Goal: Task Accomplishment & Management: Use online tool/utility

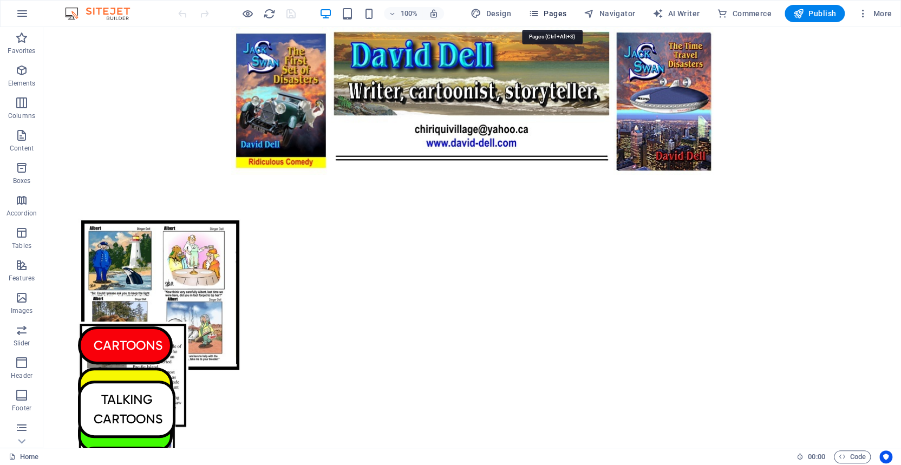
click at [539, 11] on icon "button" at bounding box center [534, 13] width 11 height 11
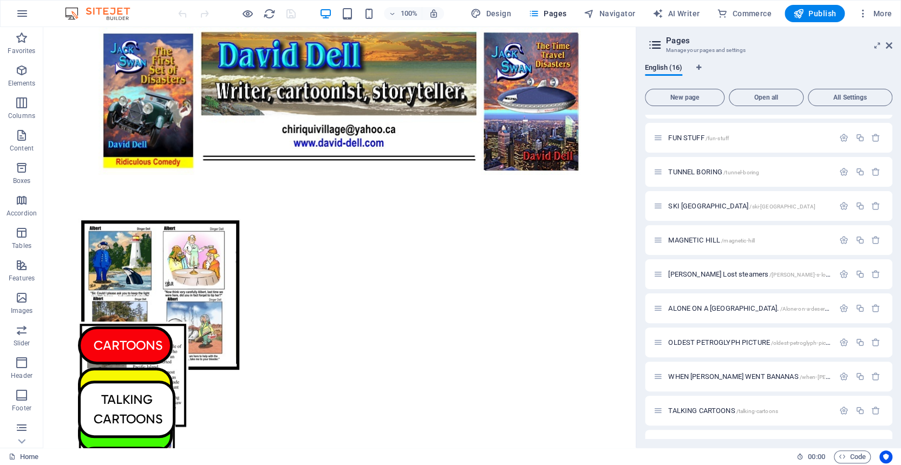
scroll to position [221, 0]
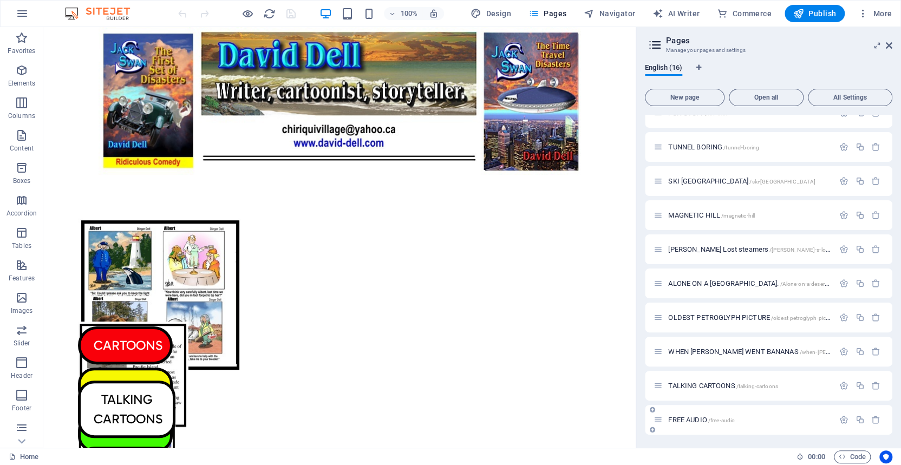
click at [696, 419] on span "FREE AUDIO /free-audio" at bounding box center [701, 420] width 67 height 8
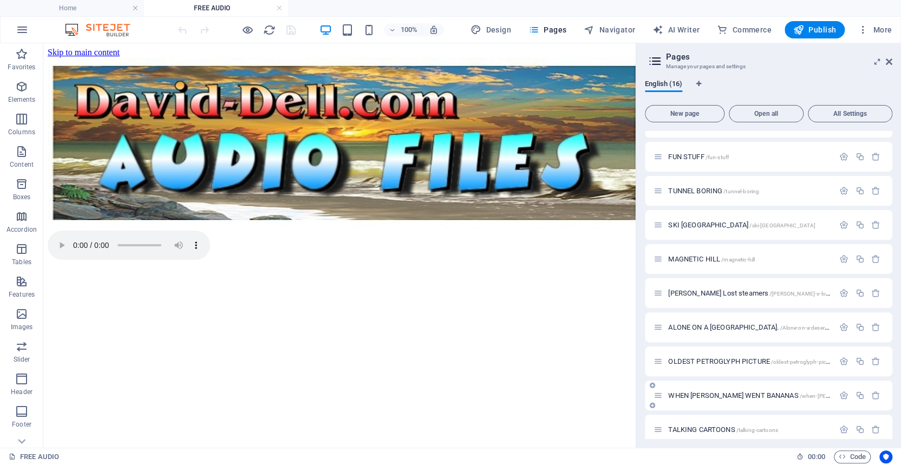
scroll to position [0, 0]
click at [336, 330] on div "+ Add section" at bounding box center [340, 332] width 60 height 18
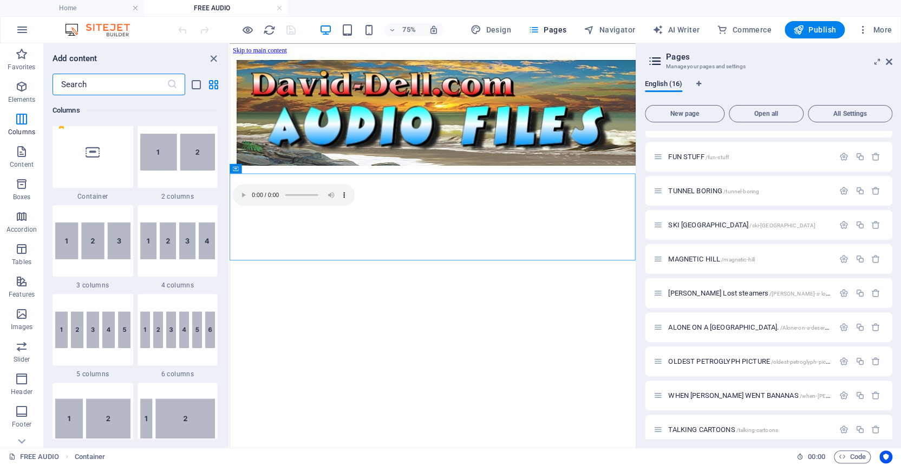
scroll to position [514, 0]
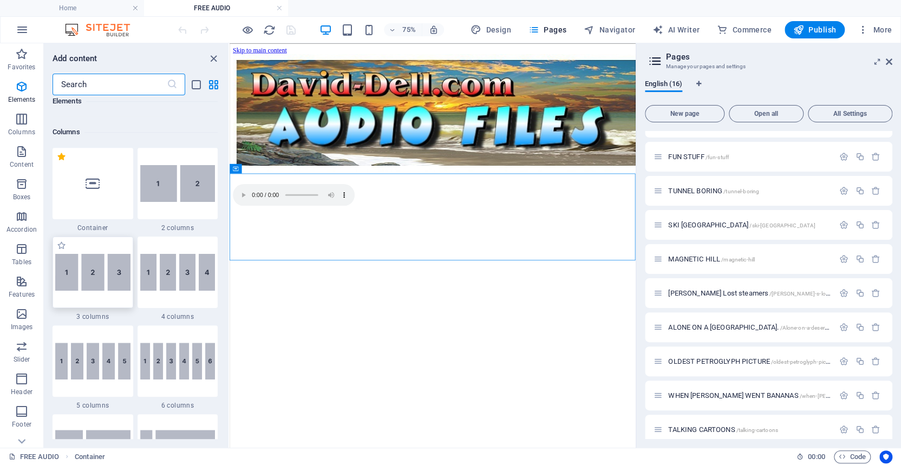
click at [95, 272] on img at bounding box center [92, 272] width 75 height 37
click at [230, 272] on div "Drag here to replace the existing content. Press “Ctrl” if you want to create a…" at bounding box center [433, 245] width 406 height 405
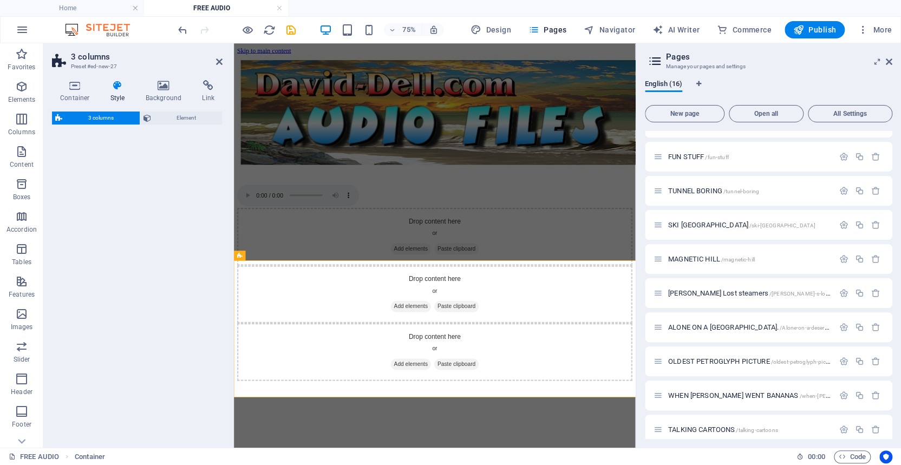
select select "rem"
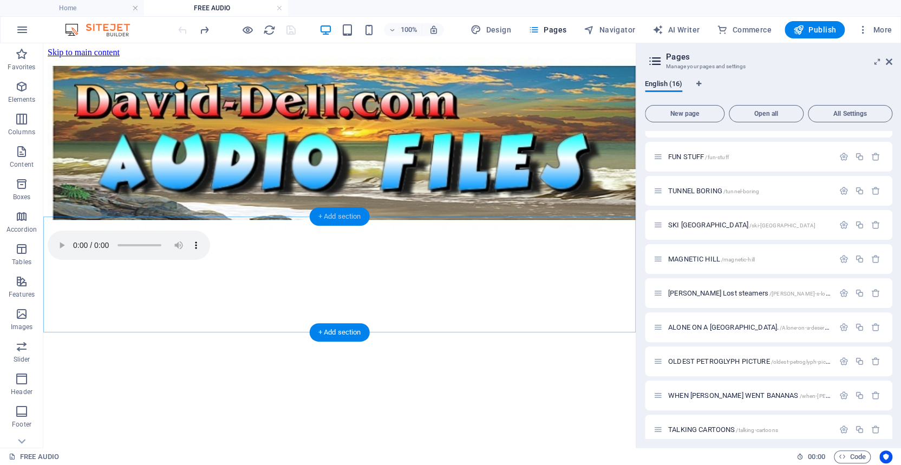
click at [335, 217] on div "+ Add section" at bounding box center [340, 216] width 60 height 18
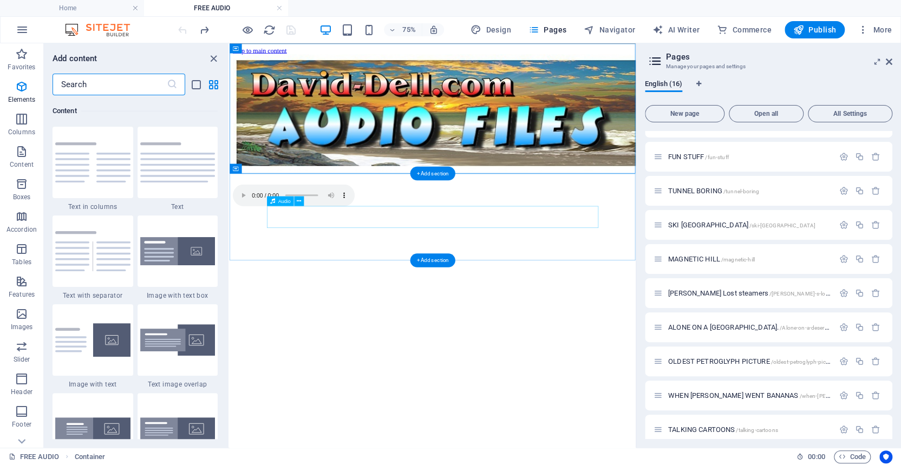
scroll to position [1894, 0]
click at [428, 171] on div "+ Add section" at bounding box center [432, 173] width 45 height 14
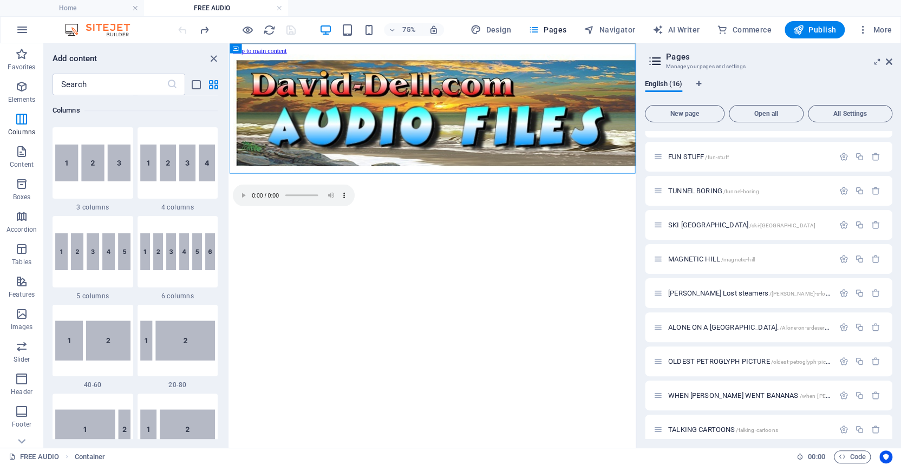
scroll to position [593, 0]
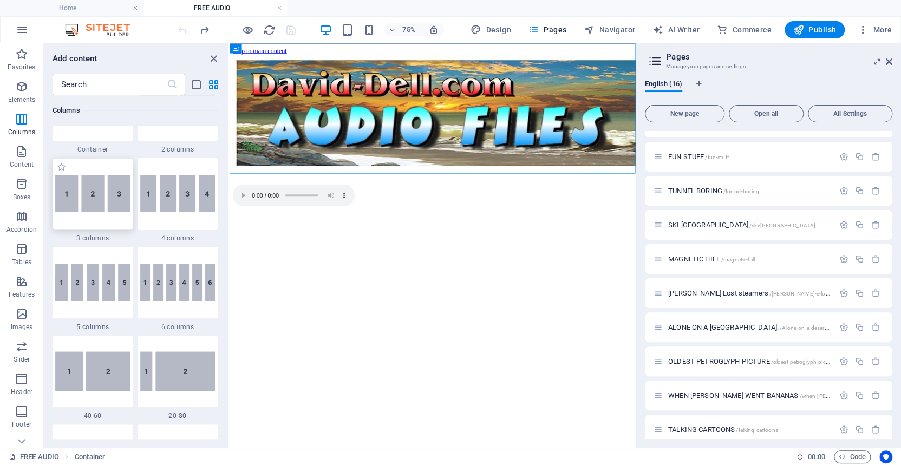
click at [94, 192] on img at bounding box center [92, 193] width 75 height 37
click at [230, 192] on div "Drag here to replace the existing content. Press “Ctrl” if you want to create a…" at bounding box center [433, 245] width 406 height 405
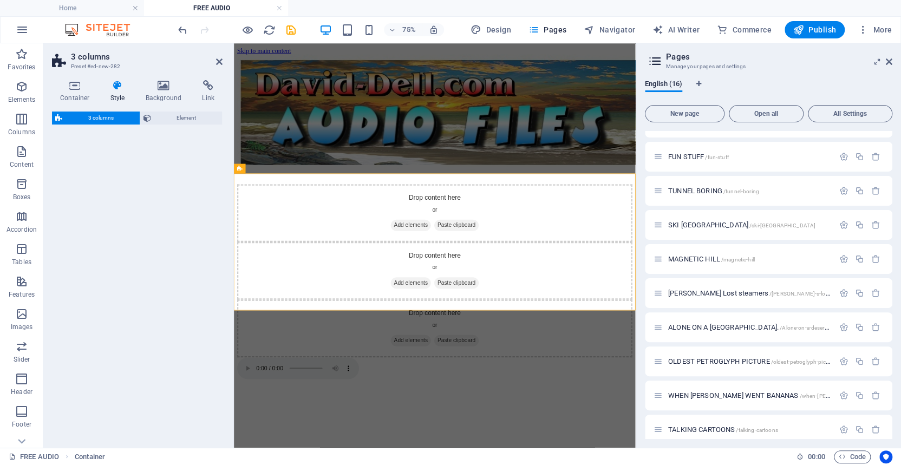
select select "rem"
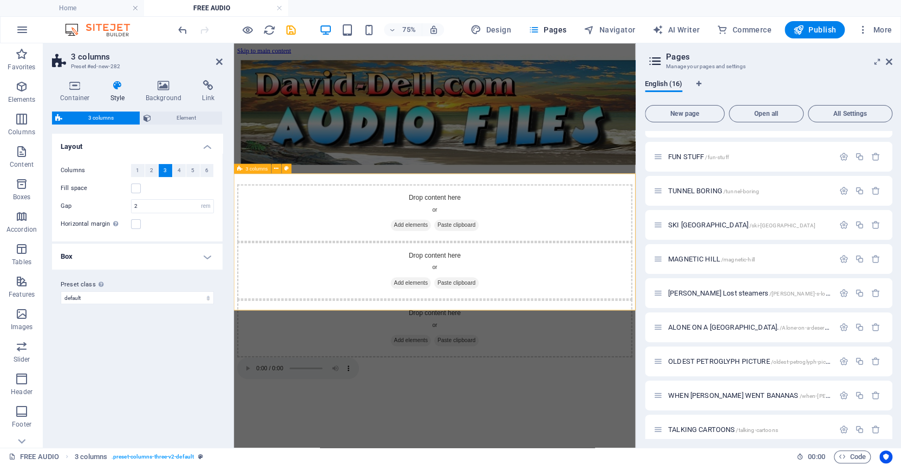
click at [251, 275] on div "Drop content here or Add elements Paste clipboard Drop content here or Add elem…" at bounding box center [501, 346] width 527 height 231
click at [21, 85] on icon "button" at bounding box center [21, 86] width 13 height 13
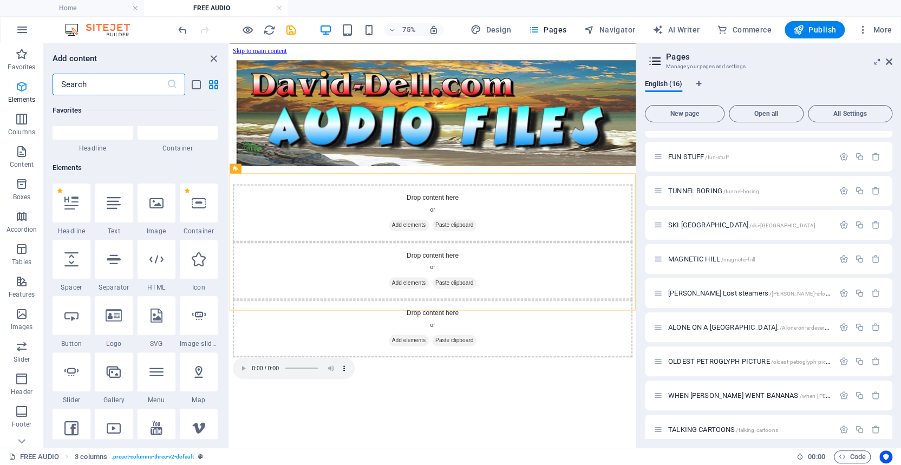
scroll to position [115, 0]
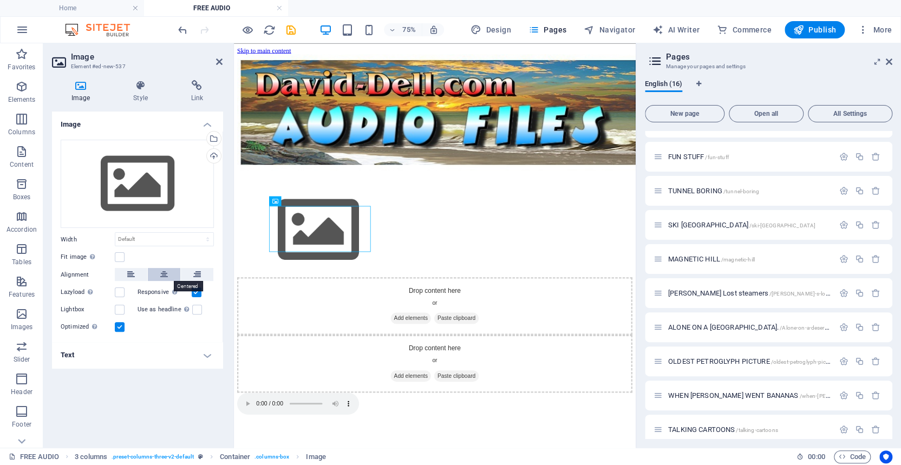
click at [164, 273] on icon at bounding box center [164, 274] width 8 height 13
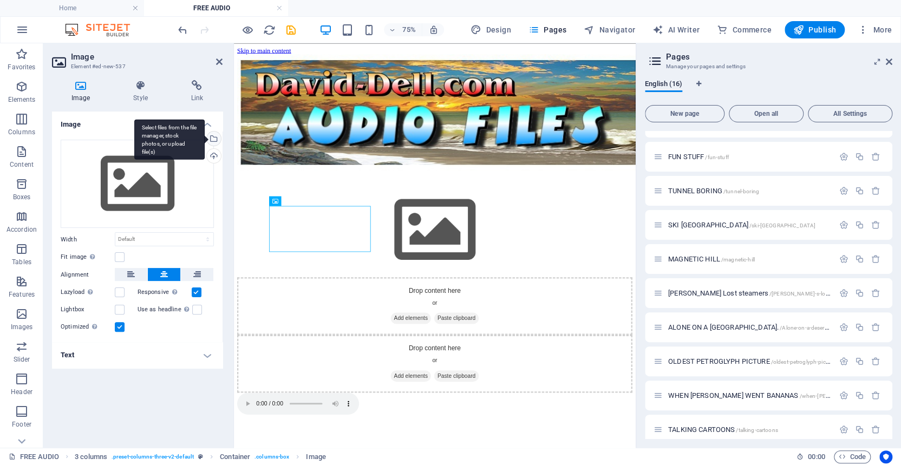
click at [213, 135] on div "Select files from the file manager, stock photos, or upload file(s)" at bounding box center [213, 140] width 16 height 16
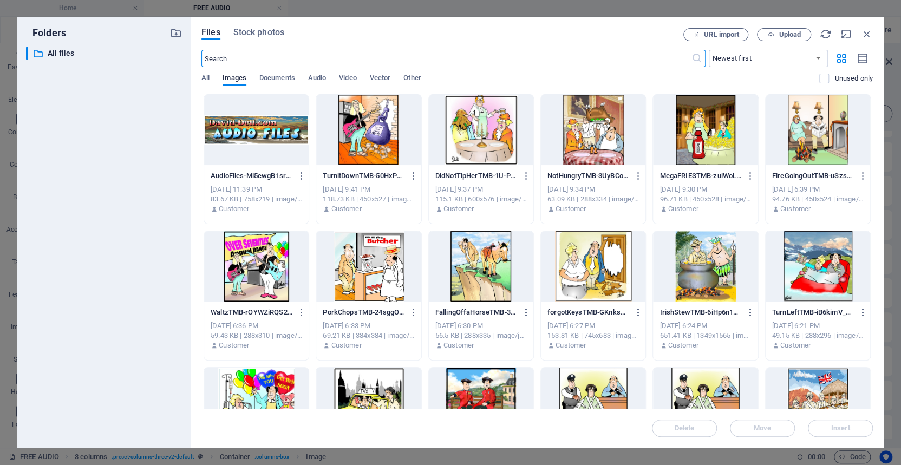
scroll to position [0, 0]
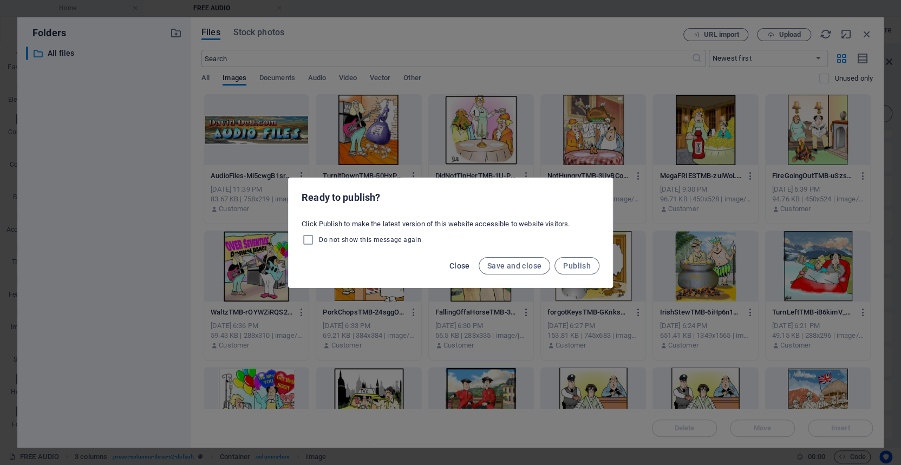
click at [460, 265] on span "Close" at bounding box center [459, 266] width 21 height 9
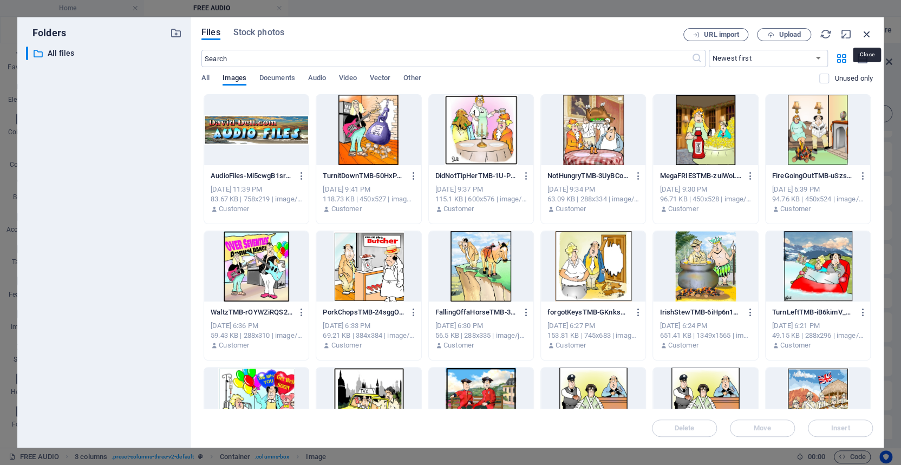
click at [866, 32] on icon "button" at bounding box center [867, 34] width 12 height 12
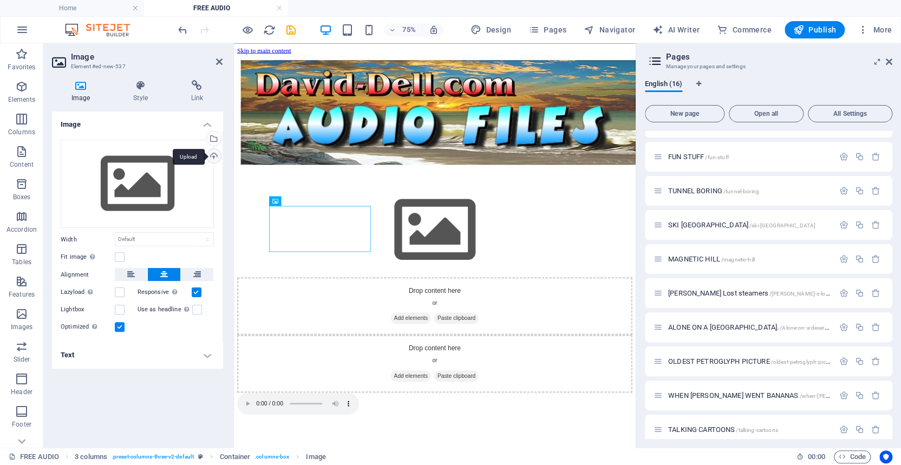
click at [214, 153] on div "Upload" at bounding box center [213, 157] width 16 height 16
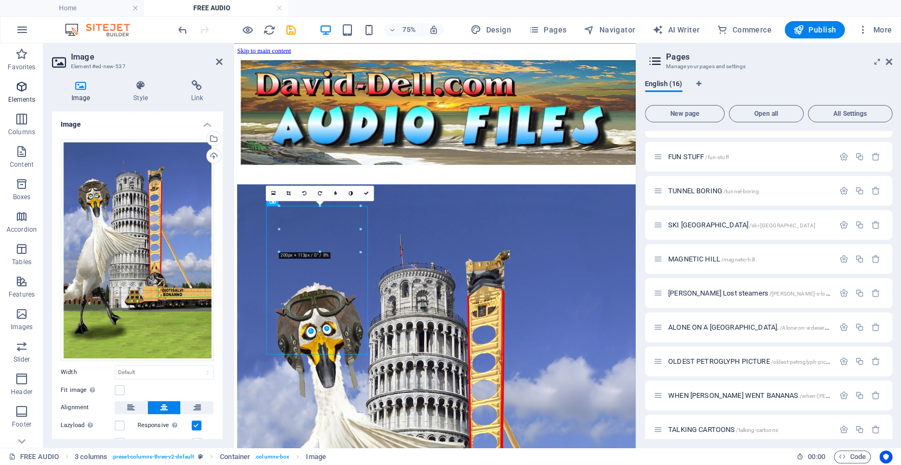
click at [21, 86] on icon "button" at bounding box center [21, 86] width 13 height 13
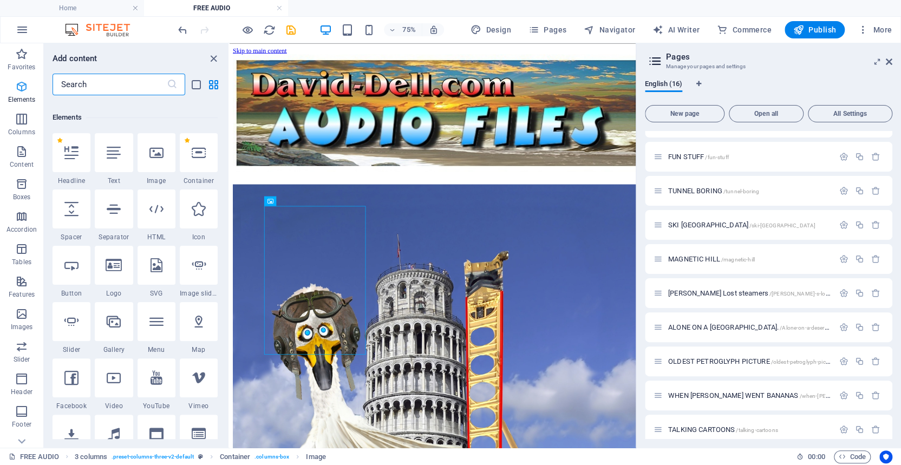
scroll to position [115, 0]
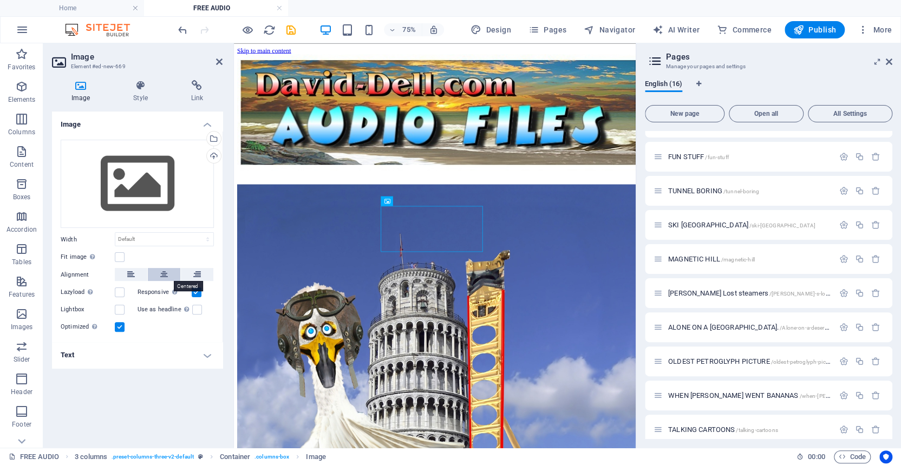
click at [165, 274] on icon at bounding box center [164, 274] width 8 height 13
click at [214, 153] on div "Upload" at bounding box center [213, 157] width 16 height 16
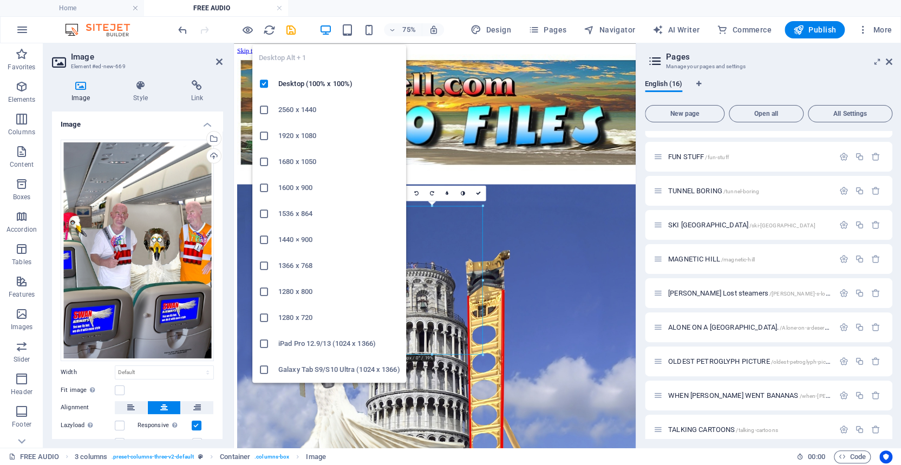
click at [290, 135] on h6 "1920 x 1080" at bounding box center [338, 135] width 121 height 13
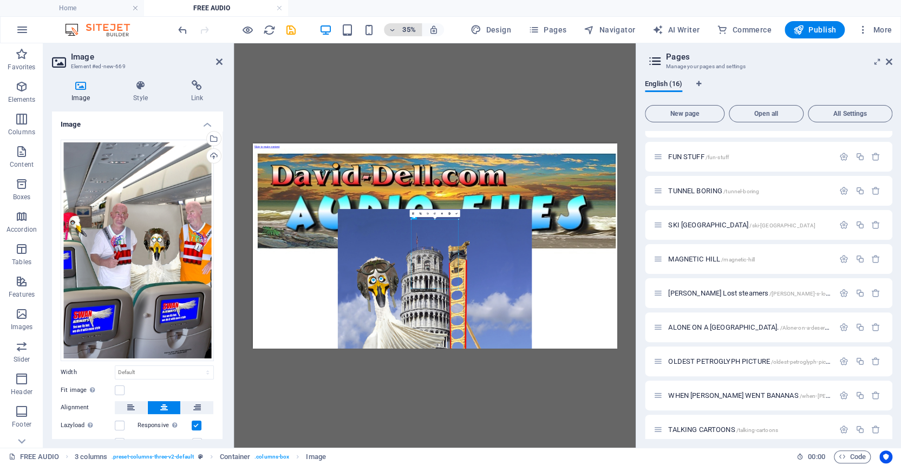
click at [396, 28] on icon "button" at bounding box center [392, 30] width 8 height 7
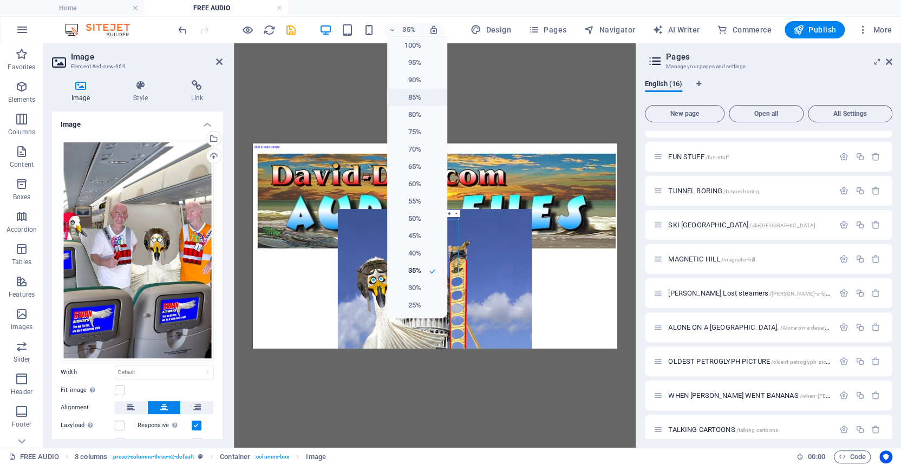
click at [413, 96] on h6 "85%" at bounding box center [408, 97] width 28 height 13
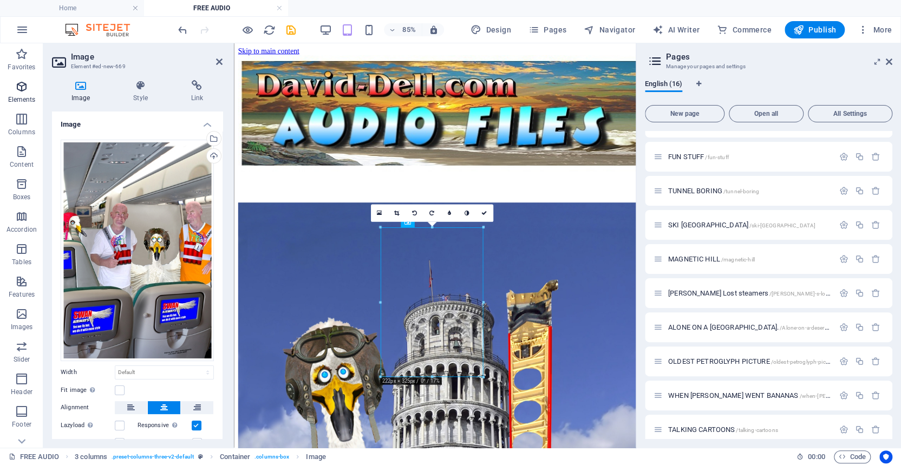
click at [20, 84] on icon "button" at bounding box center [21, 86] width 13 height 13
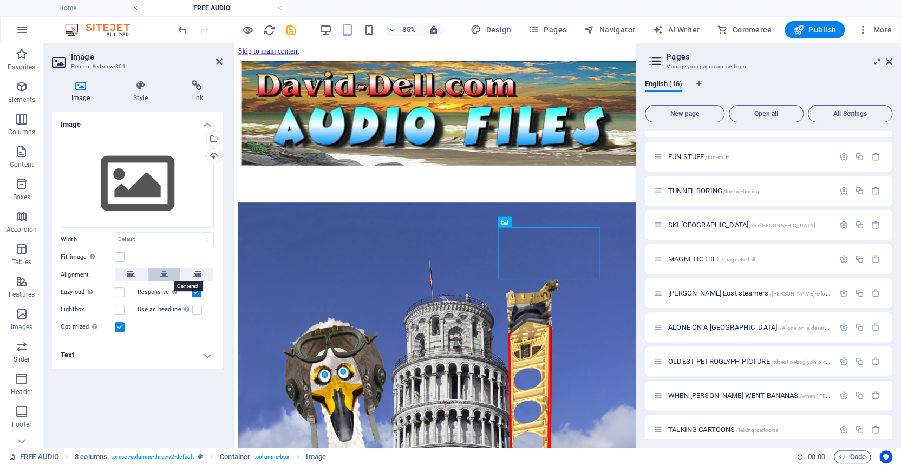
click at [163, 272] on icon at bounding box center [164, 274] width 8 height 13
click at [213, 154] on div "Upload" at bounding box center [213, 157] width 16 height 16
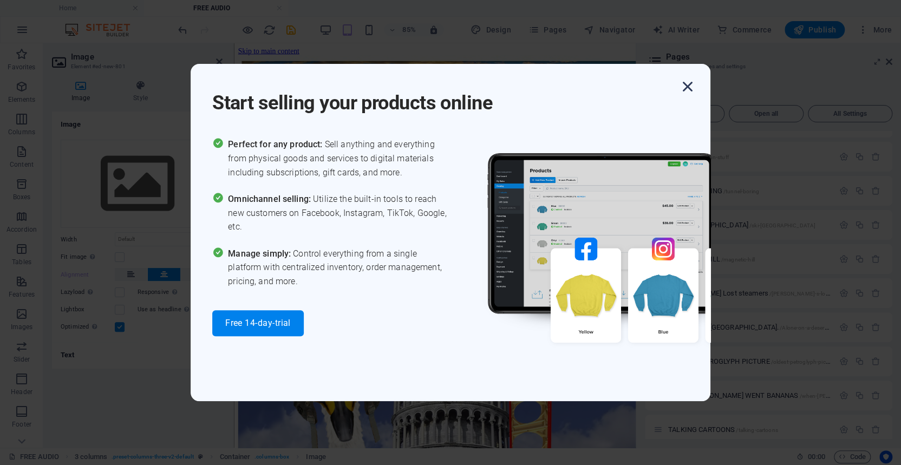
click at [687, 82] on icon "button" at bounding box center [687, 86] width 19 height 19
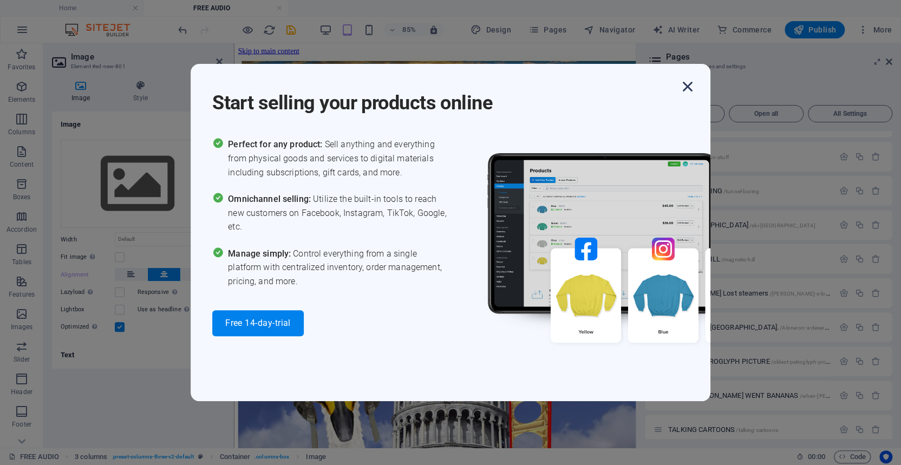
click at [687, 87] on icon "button" at bounding box center [687, 86] width 19 height 19
